Goal: Find specific fact: Find specific fact

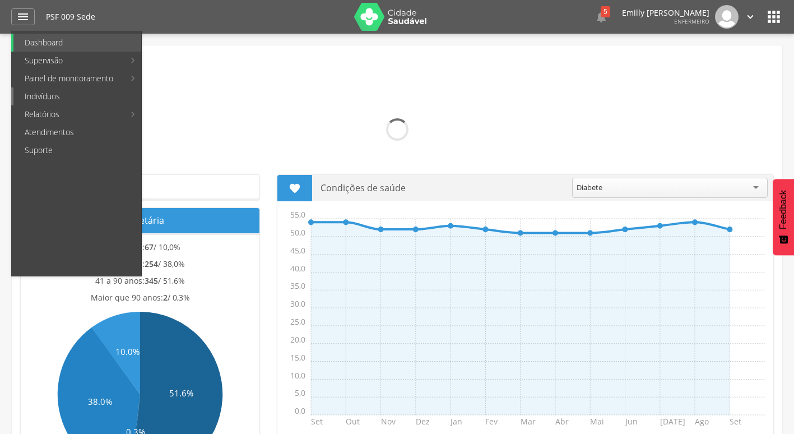
click at [59, 99] on link "Indivíduos" at bounding box center [77, 96] width 128 height 18
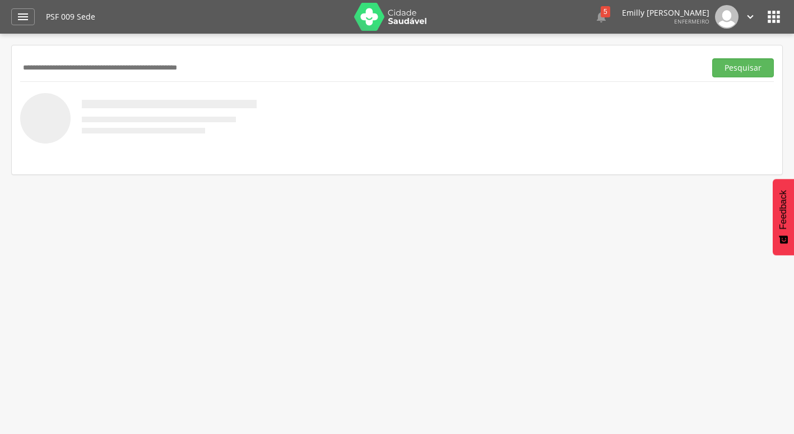
click at [263, 64] on input "text" at bounding box center [360, 67] width 681 height 19
type input "**********"
click at [712, 58] on button "Pesquisar" at bounding box center [743, 67] width 62 height 19
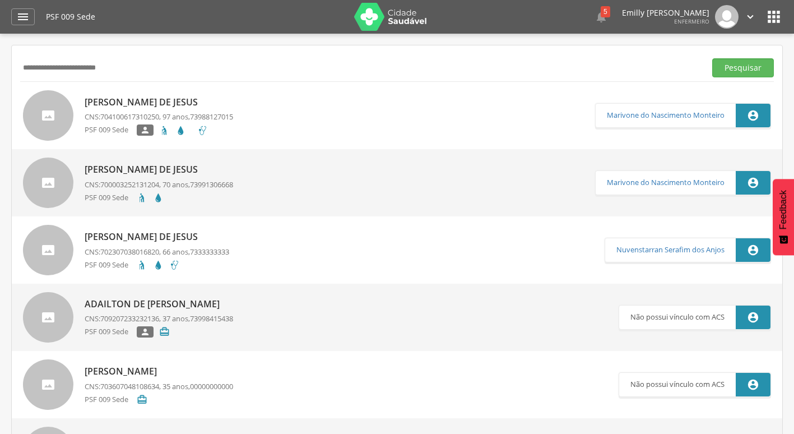
click at [48, 108] on div at bounding box center [48, 115] width 50 height 50
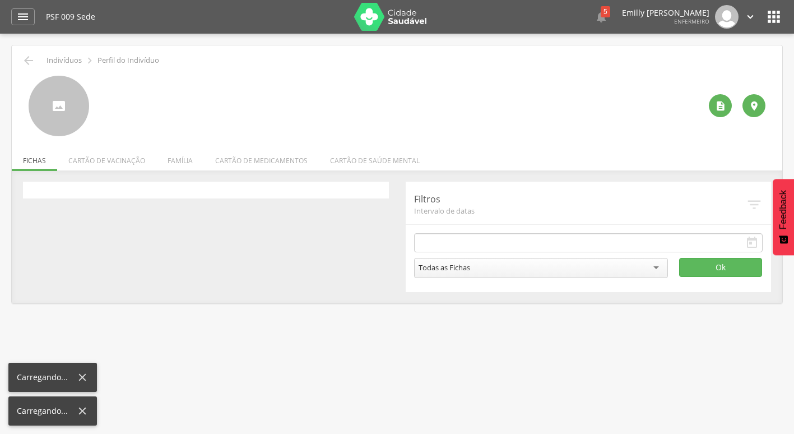
type input "**********"
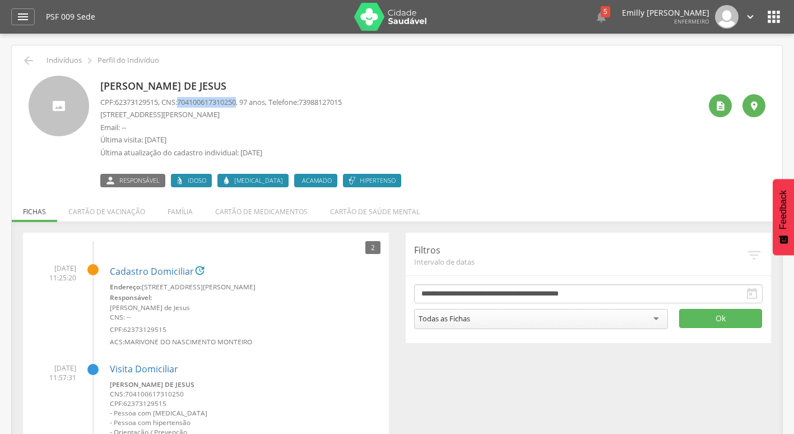
drag, startPoint x: 184, startPoint y: 101, endPoint x: 247, endPoint y: 100, distance: 62.8
click at [247, 100] on p "CPF: 62373129515 , CNS: [PHONE_NUMBER] , 97 anos, Telefone: [PHONE_NUMBER]" at bounding box center [221, 102] width 242 height 11
drag, startPoint x: 247, startPoint y: 100, endPoint x: 232, endPoint y: 103, distance: 14.8
copy span "704100617310250"
click at [545, 148] on div "[PERSON_NAME] de Jesus CPF: 62373129515 , CNS: [PHONE_NUMBER] , 97 anos, Telefo…" at bounding box center [400, 132] width 600 height 112
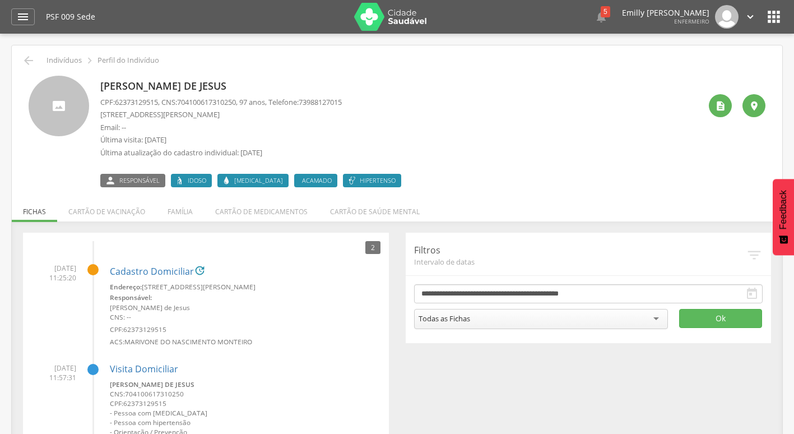
click at [555, 389] on div "**********" at bounding box center [397, 361] width 765 height 257
click at [24, 11] on icon "" at bounding box center [22, 16] width 13 height 13
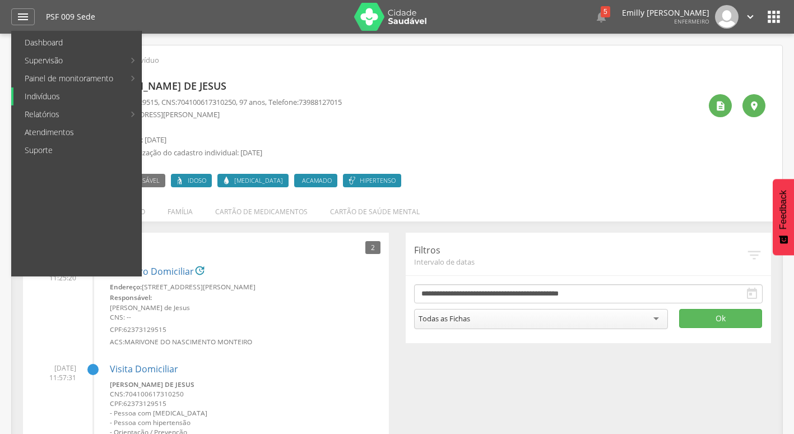
click at [65, 92] on link "Indivíduos" at bounding box center [77, 96] width 128 height 18
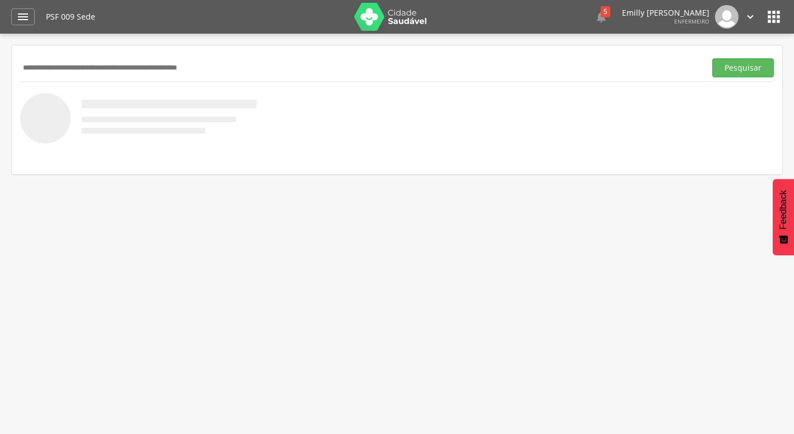
click at [187, 60] on input "text" at bounding box center [360, 67] width 681 height 19
click at [712, 58] on button "Pesquisar" at bounding box center [743, 67] width 62 height 19
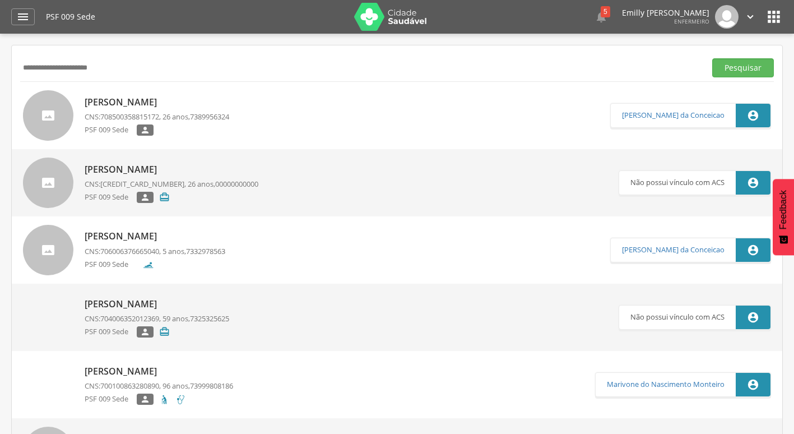
click at [177, 114] on p "CNS: 708500358815172 , 26 anos, 7389956324" at bounding box center [157, 117] width 145 height 11
drag, startPoint x: 175, startPoint y: 66, endPoint x: -2, endPoint y: 69, distance: 177.7
click at [0, 69] on html " Dashboard Supervisão Produtividade Mapa da Cidade App desatualizado Última si…" at bounding box center [397, 217] width 794 height 434
paste input "***"
click at [712, 58] on button "Pesquisar" at bounding box center [743, 67] width 62 height 19
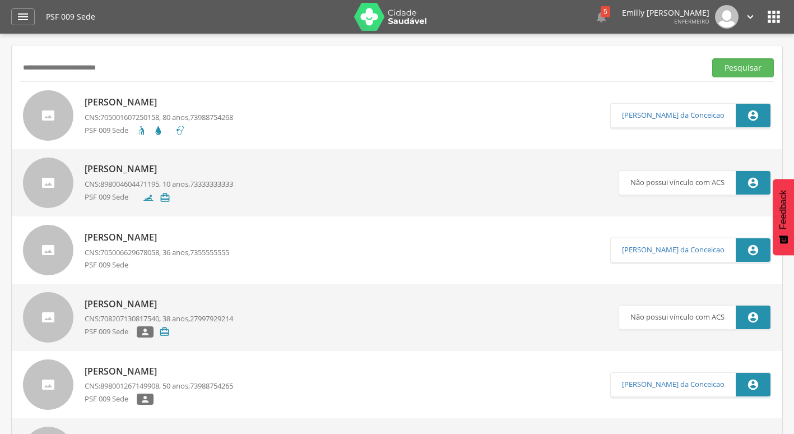
click at [267, 115] on link "[PERSON_NAME] CNS: 705001607250158 , 80 anos, 73988754268 PSF 009 Sede" at bounding box center [316, 115] width 587 height 50
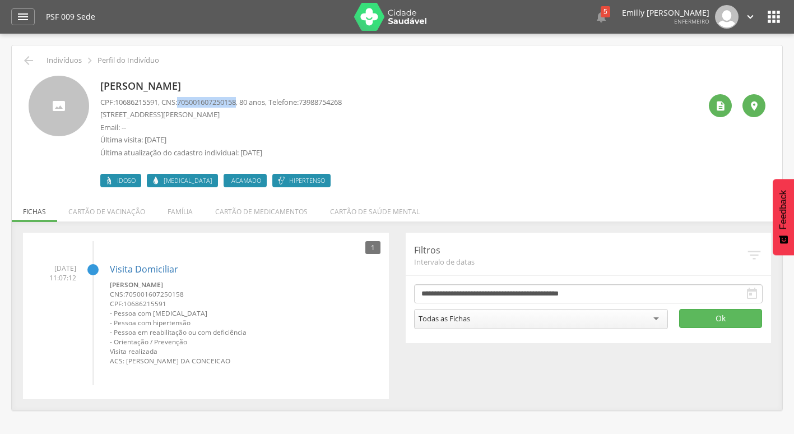
drag, startPoint x: 185, startPoint y: 101, endPoint x: 245, endPoint y: 103, distance: 60.5
click at [236, 103] on span "705001607250158" at bounding box center [206, 102] width 59 height 10
drag, startPoint x: 245, startPoint y: 103, endPoint x: 235, endPoint y: 100, distance: 10.3
copy span "705001607250158"
click at [25, 61] on icon "" at bounding box center [28, 60] width 13 height 13
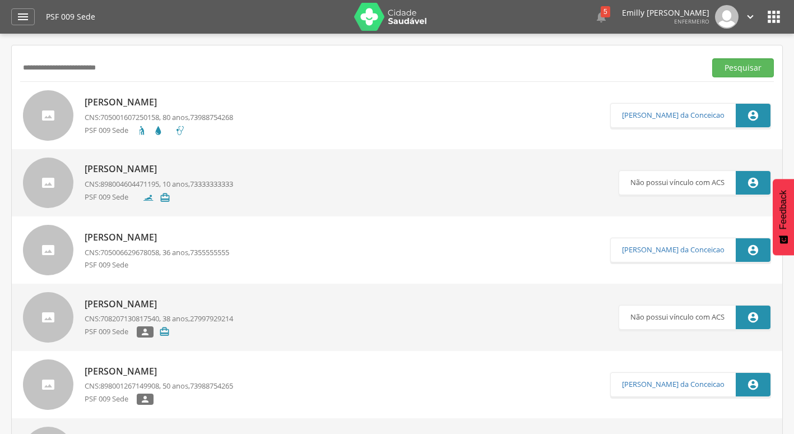
click at [213, 63] on input "**********" at bounding box center [360, 67] width 681 height 19
drag, startPoint x: 206, startPoint y: 67, endPoint x: 12, endPoint y: 62, distance: 194.0
click at [712, 58] on button "Pesquisar" at bounding box center [743, 67] width 62 height 19
click at [286, 110] on link "[PERSON_NAME] CNS: 705608470981811 , 61 anos, 73998495843 PSF 009 Sede " at bounding box center [316, 115] width 587 height 50
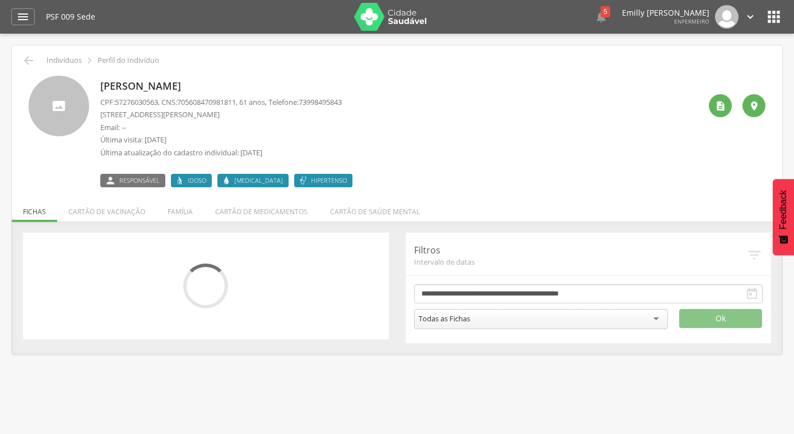
click at [251, 127] on p "Email: --" at bounding box center [221, 127] width 242 height 11
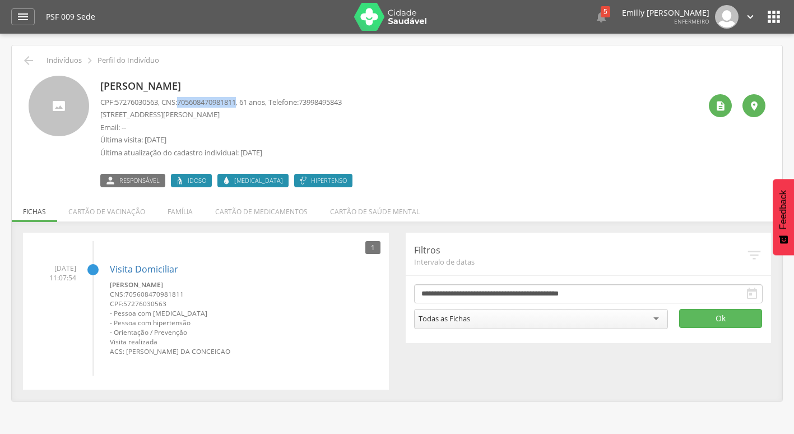
drag, startPoint x: 185, startPoint y: 101, endPoint x: 245, endPoint y: 102, distance: 60.0
click at [236, 102] on span "705608470981811" at bounding box center [206, 102] width 59 height 10
drag, startPoint x: 245, startPoint y: 102, endPoint x: 230, endPoint y: 102, distance: 15.7
copy span "705608470981811"
drag, startPoint x: 95, startPoint y: 85, endPoint x: 231, endPoint y: 91, distance: 135.7
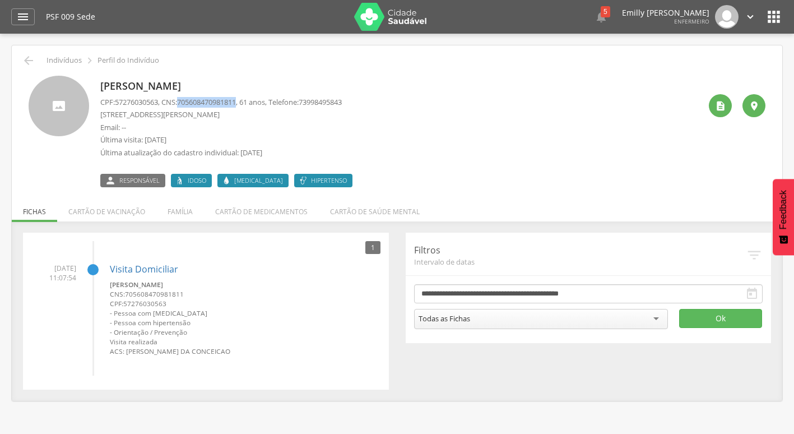
click at [231, 91] on div "[PERSON_NAME] CPF: 57276030563 , CNS: [PHONE_NUMBER] , 61 anos, Telefone: [PHON…" at bounding box center [397, 132] width 737 height 112
drag, startPoint x: 231, startPoint y: 91, endPoint x: 226, endPoint y: 85, distance: 7.2
copy p "[PERSON_NAME]"
click at [252, 113] on p "[STREET_ADDRESS][PERSON_NAME]" at bounding box center [221, 114] width 242 height 11
drag, startPoint x: 186, startPoint y: 104, endPoint x: 245, endPoint y: 105, distance: 59.4
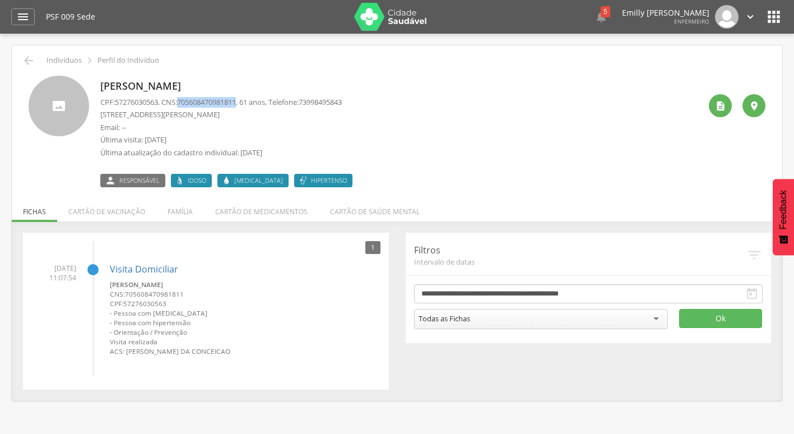
click at [236, 105] on span "705608470981811" at bounding box center [206, 102] width 59 height 10
drag, startPoint x: 245, startPoint y: 105, endPoint x: 219, endPoint y: 104, distance: 26.4
copy span "705608470981811"
click at [29, 57] on icon "" at bounding box center [28, 60] width 13 height 13
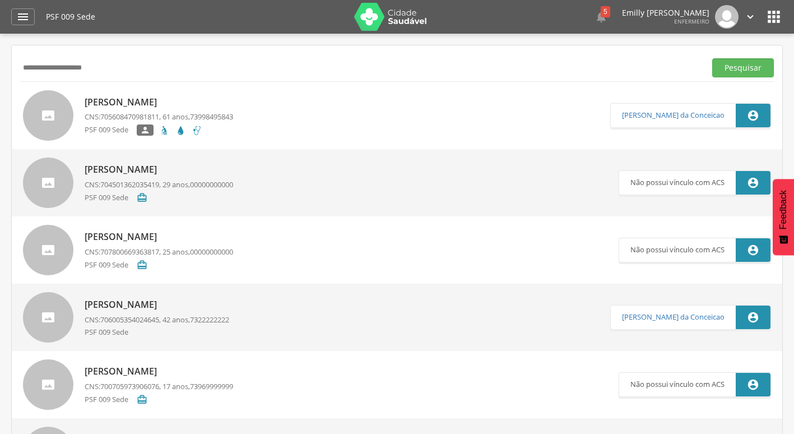
drag, startPoint x: 213, startPoint y: 75, endPoint x: 24, endPoint y: 61, distance: 190.0
click at [24, 61] on input "**********" at bounding box center [360, 67] width 681 height 19
click at [22, 61] on input "**********" at bounding box center [360, 67] width 681 height 19
click at [712, 58] on button "Pesquisar" at bounding box center [743, 67] width 62 height 19
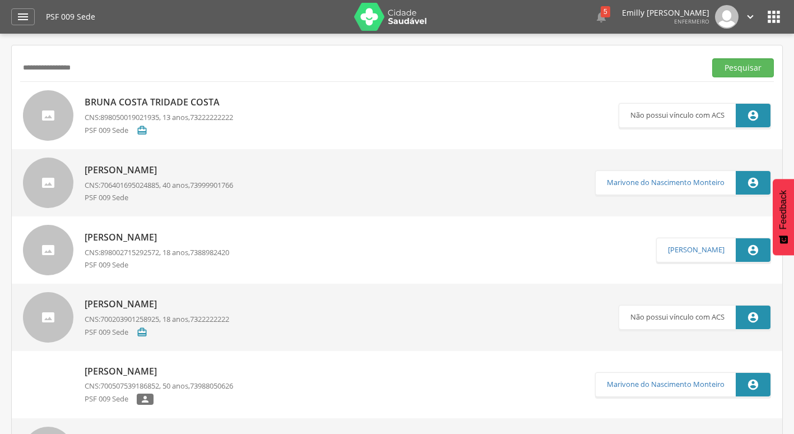
click at [41, 64] on input "**********" at bounding box center [360, 67] width 681 height 19
type input "**********"
click at [712, 58] on button "Pesquisar" at bounding box center [743, 67] width 62 height 19
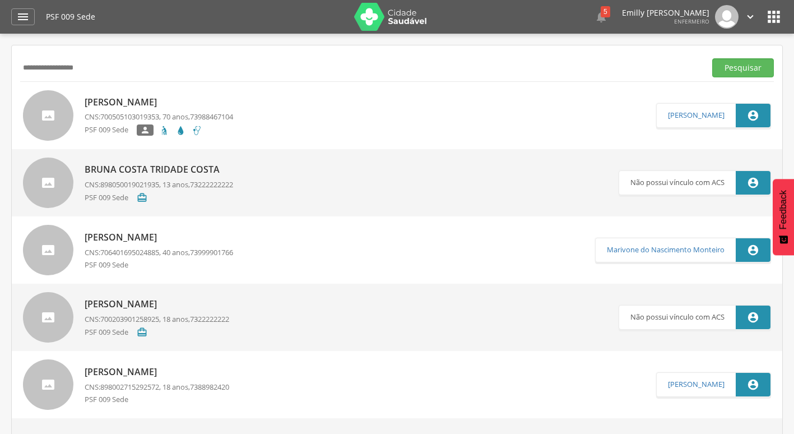
click at [270, 112] on link "[PERSON_NAME] Costa CNS: 700505103019353 , 70 anos, 73988467104 PSF 009 Sede " at bounding box center [339, 115] width 633 height 50
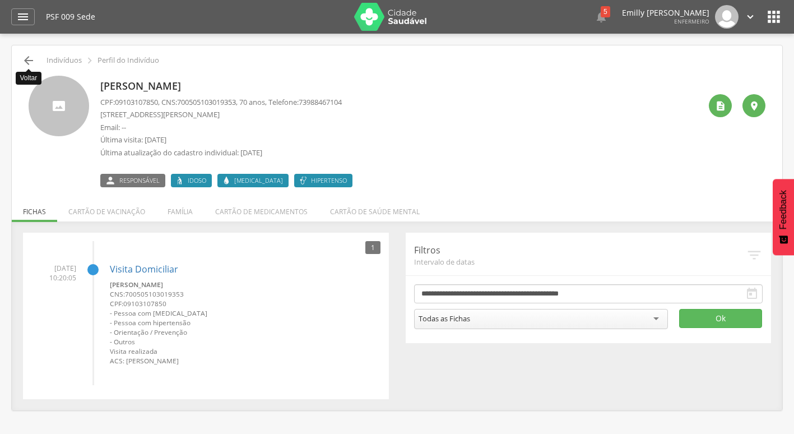
click at [35, 62] on icon "" at bounding box center [28, 60] width 13 height 13
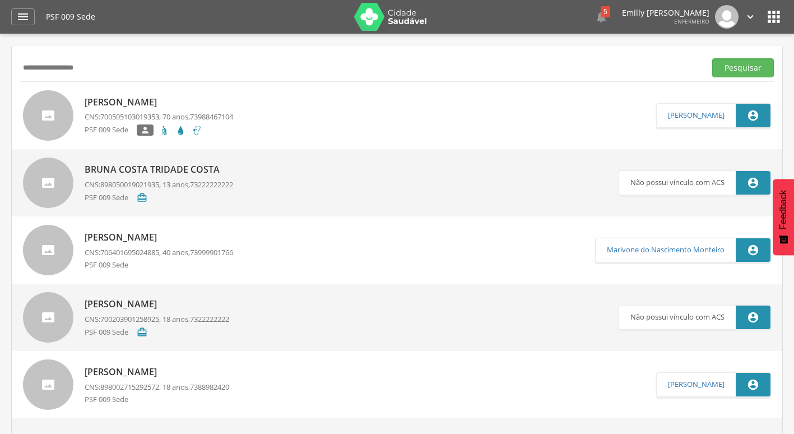
click at [449, 123] on link "[PERSON_NAME] Costa CNS: 700505103019353 , 70 anos, 73988467104 PSF 009 Sede " at bounding box center [339, 115] width 633 height 50
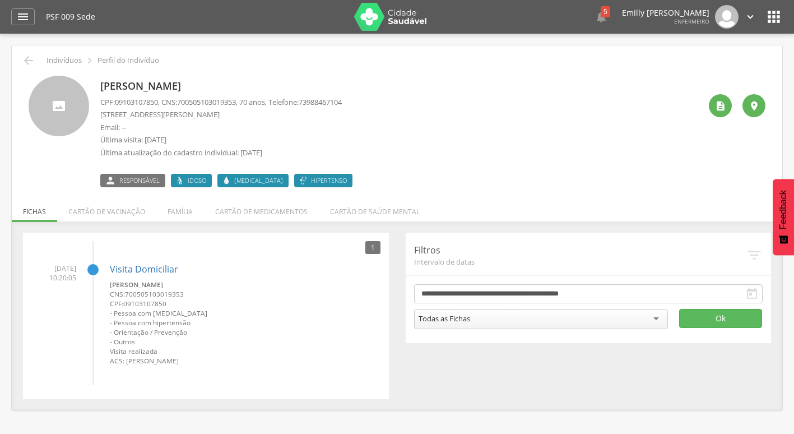
click at [228, 106] on span "700505103019353" at bounding box center [206, 102] width 59 height 10
drag, startPoint x: 184, startPoint y: 104, endPoint x: 245, endPoint y: 107, distance: 61.2
click at [245, 107] on p "CPF: 09103107850 , CNS: [PHONE_NUMBER] , 70 anos, Telefone: [PHONE_NUMBER]" at bounding box center [221, 102] width 242 height 11
drag, startPoint x: 245, startPoint y: 107, endPoint x: 234, endPoint y: 99, distance: 13.7
copy span "700505103019353"
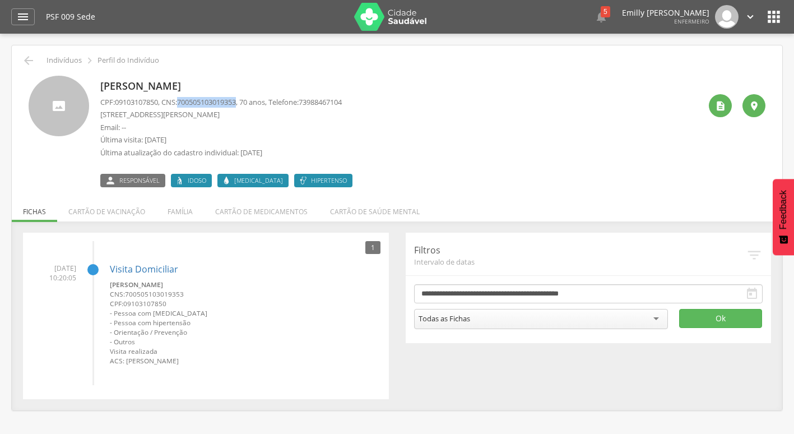
click at [746, 27] on link "" at bounding box center [750, 17] width 12 height 24
click at [92, 272] on div at bounding box center [92, 269] width 11 height 11
click at [755, 21] on icon "" at bounding box center [750, 17] width 12 height 12
click at [709, 62] on link "Sair" at bounding box center [711, 65] width 89 height 14
